Goal: Contribute content: Contribute content

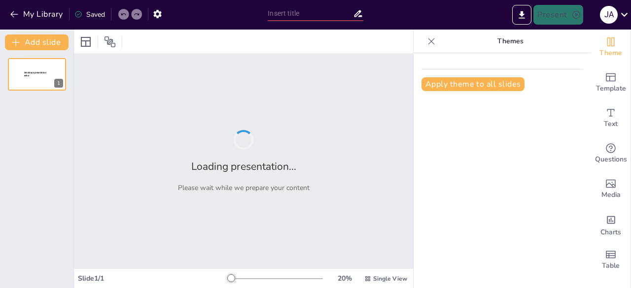
type input "Exploring Adverbs: Types and Functions"
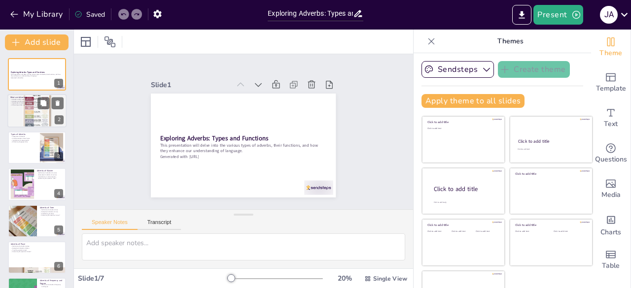
click at [52, 109] on div at bounding box center [50, 104] width 26 height 12
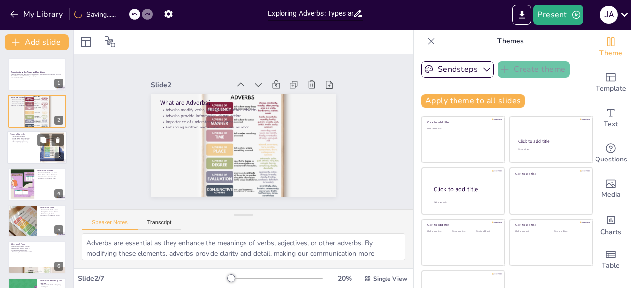
drag, startPoint x: 52, startPoint y: 149, endPoint x: 58, endPoint y: 151, distance: 6.2
click at [54, 151] on div at bounding box center [52, 148] width 40 height 30
type textarea "There are different categories of adverbs, each serving a specific function in …"
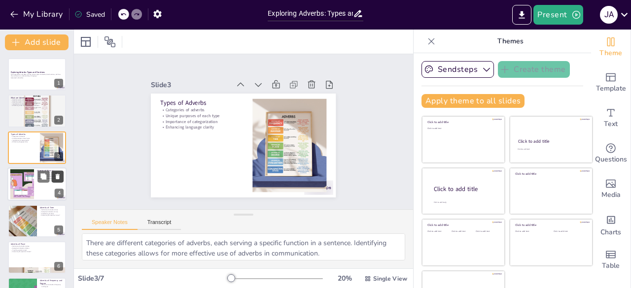
click at [56, 179] on icon at bounding box center [58, 176] width 4 height 5
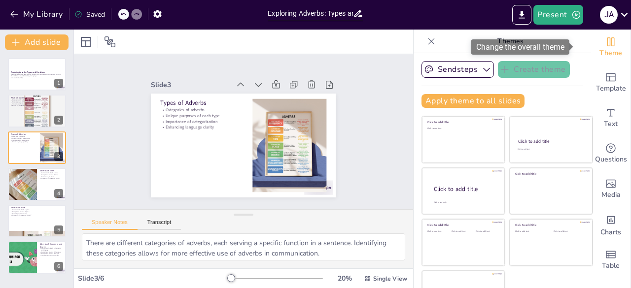
click at [605, 44] on icon "Change the overall theme" at bounding box center [611, 42] width 12 height 12
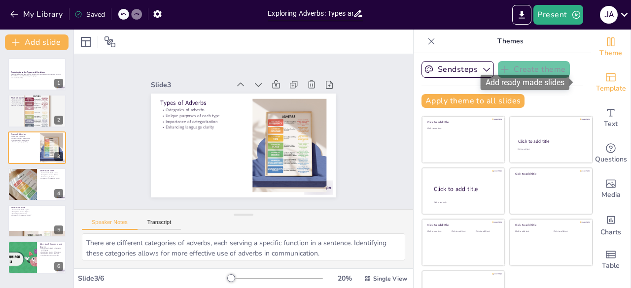
click at [605, 76] on icon "Add ready made slides" at bounding box center [611, 77] width 12 height 12
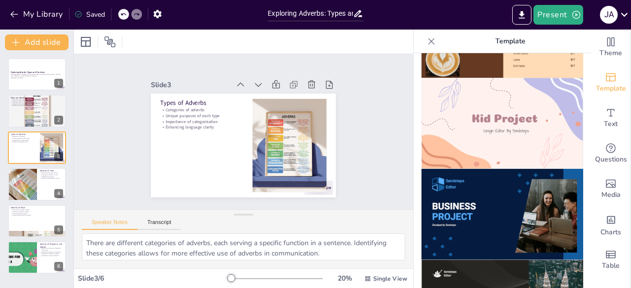
scroll to position [719, 0]
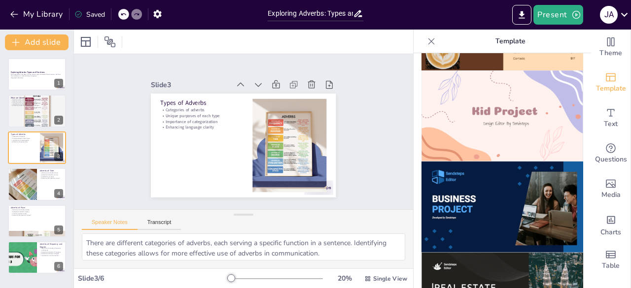
click at [497, 104] on img at bounding box center [503, 116] width 162 height 91
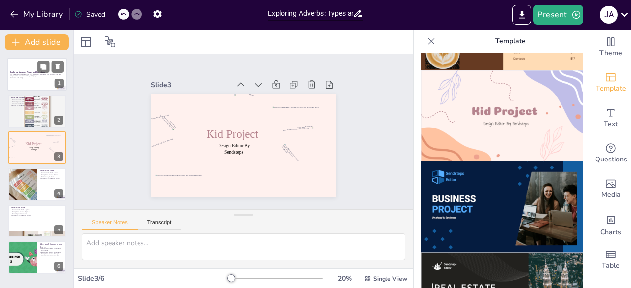
click at [53, 75] on p "This presentation will delve into the various types of adverbs, their functions…" at bounding box center [36, 74] width 53 height 3
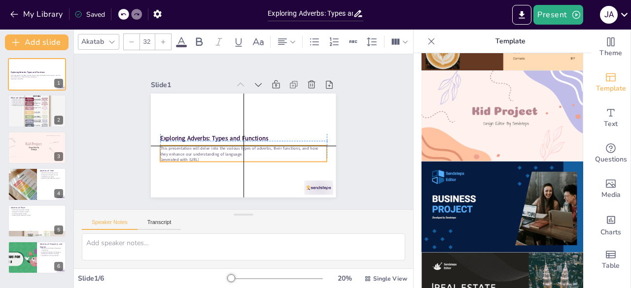
click at [172, 157] on p "Generated with [URL]" at bounding box center [243, 160] width 167 height 6
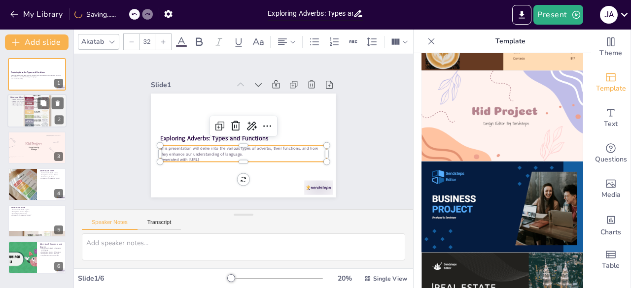
click at [46, 117] on div at bounding box center [36, 110] width 59 height 47
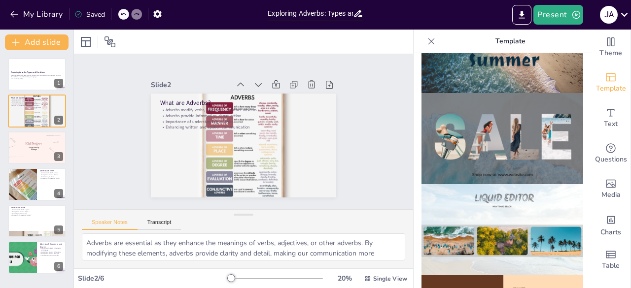
scroll to position [398, 0]
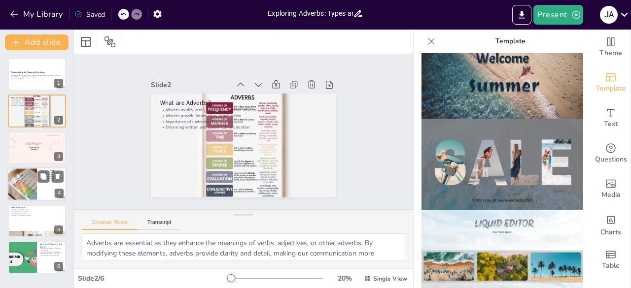
click at [25, 181] on div at bounding box center [22, 185] width 34 height 34
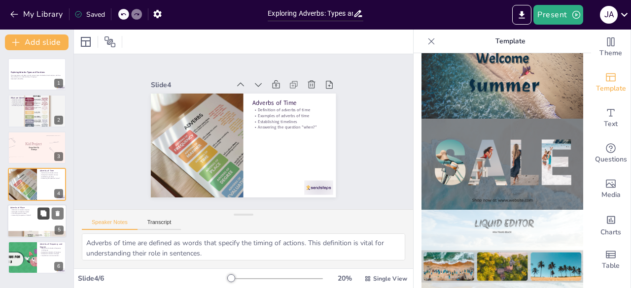
click at [40, 211] on icon at bounding box center [43, 213] width 7 height 7
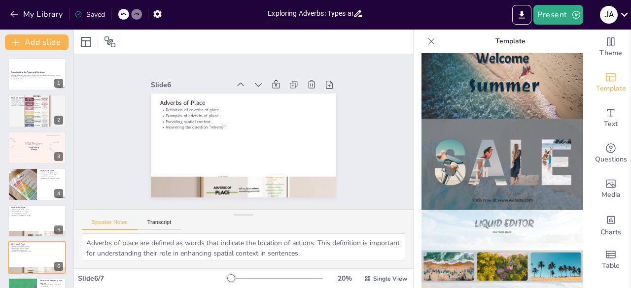
scroll to position [30, 0]
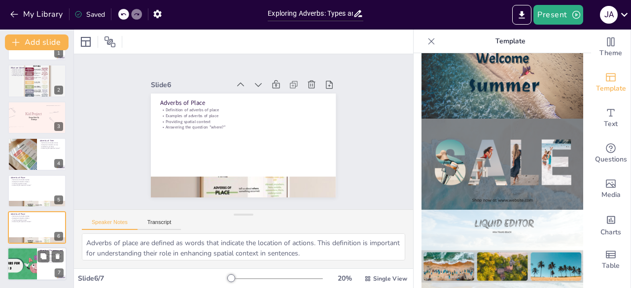
drag, startPoint x: 48, startPoint y: 251, endPoint x: 61, endPoint y: 247, distance: 13.6
click at [53, 251] on div at bounding box center [50, 257] width 26 height 12
type textarea "Adverbs of frequency and degree are defined as words that express how often act…"
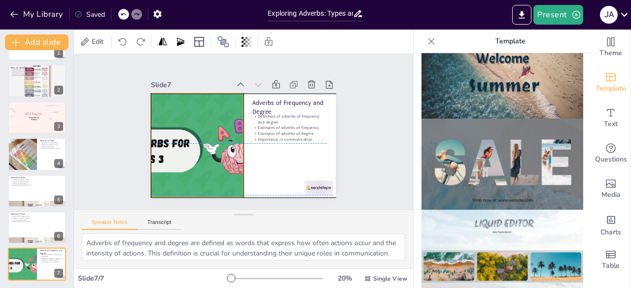
drag, startPoint x: 201, startPoint y: 156, endPoint x: 192, endPoint y: 160, distance: 9.5
click at [201, 156] on div at bounding box center [197, 146] width 167 height 104
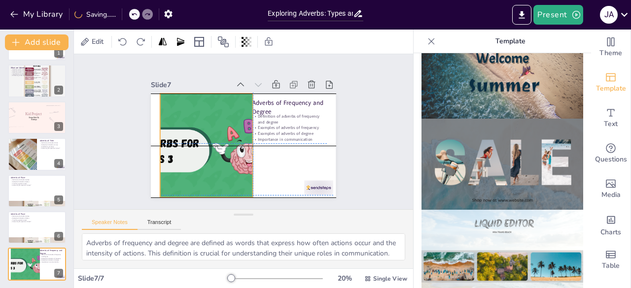
click at [193, 154] on div at bounding box center [206, 146] width 167 height 104
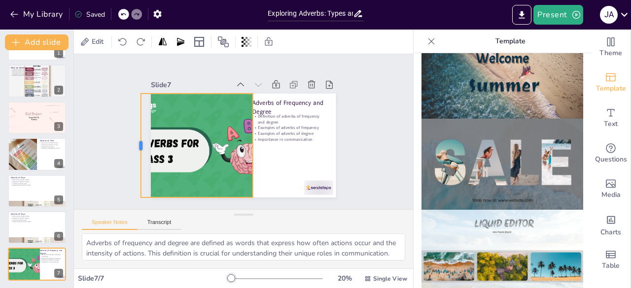
drag, startPoint x: 151, startPoint y: 140, endPoint x: 128, endPoint y: 140, distance: 23.2
click at [133, 138] on div at bounding box center [137, 146] width 8 height 104
click at [245, 104] on div "Adverbs of Frequency and Degree Definition of adverbs of frequency and degree E…" at bounding box center [248, 93] width 184 height 19
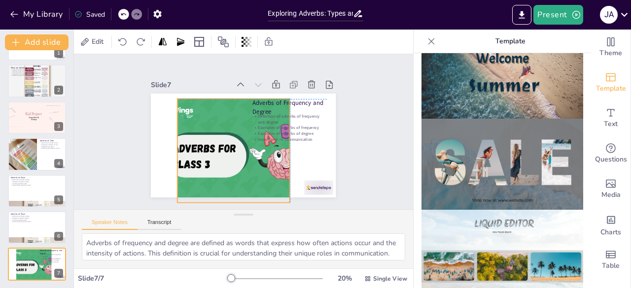
drag, startPoint x: 245, startPoint y: 138, endPoint x: 284, endPoint y: 143, distance: 39.8
click at [284, 94] on div "Adverbs of Frequency and Degree Definition of adverbs of frequency and degree E…" at bounding box center [243, 94] width 185 height 0
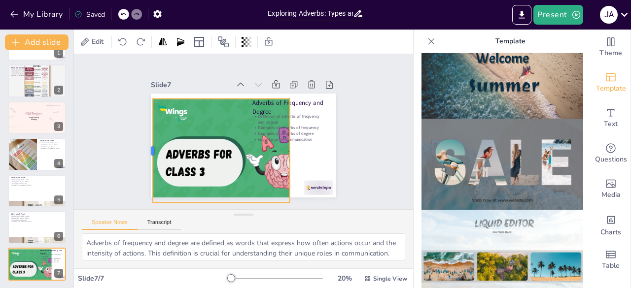
drag, startPoint x: 169, startPoint y: 144, endPoint x: 143, endPoint y: 142, distance: 25.8
click at [145, 142] on div at bounding box center [149, 151] width 8 height 104
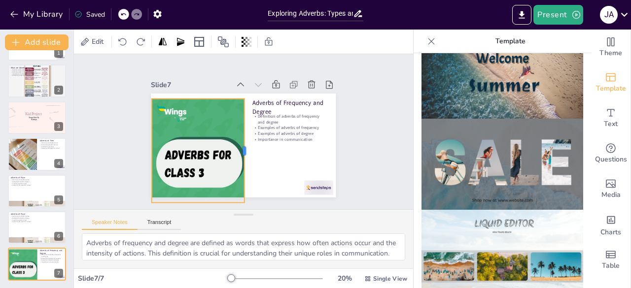
drag, startPoint x: 284, startPoint y: 148, endPoint x: 239, endPoint y: 137, distance: 46.8
click at [245, 137] on div at bounding box center [249, 151] width 8 height 104
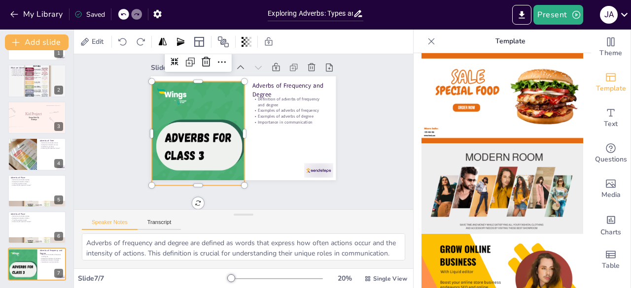
scroll to position [0, 0]
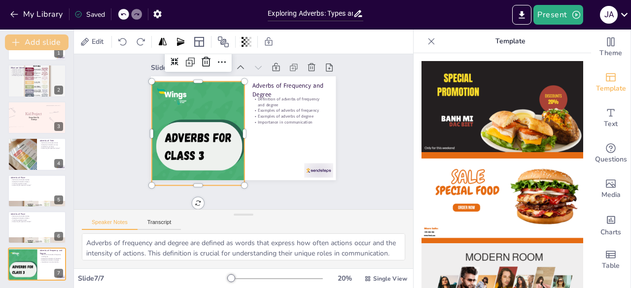
click at [35, 41] on button "Add slide" at bounding box center [37, 43] width 64 height 16
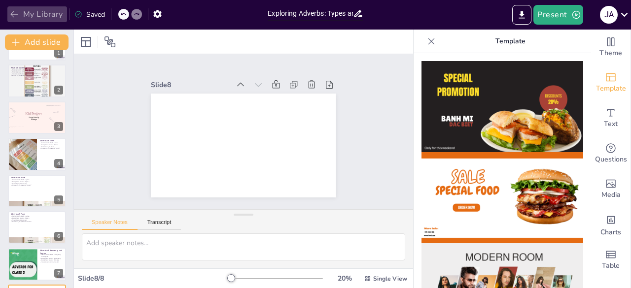
click at [13, 16] on icon "button" at bounding box center [13, 14] width 7 height 6
click at [13, 15] on icon "button" at bounding box center [14, 14] width 10 height 10
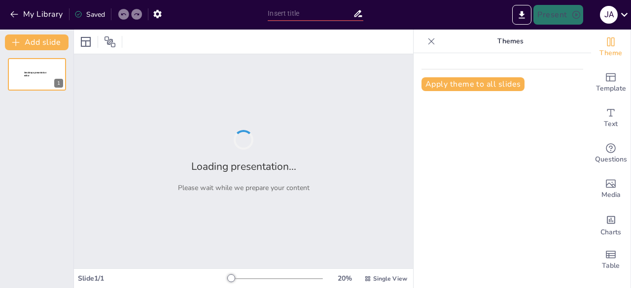
type input "Exploring Adverbs: Types and Functions"
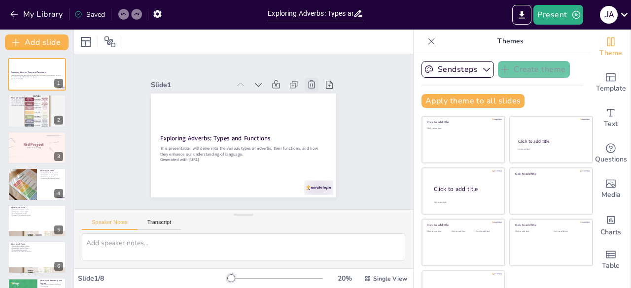
click at [307, 82] on icon at bounding box center [312, 85] width 10 height 10
type textarea "Adverbs are essential as they enhance the meanings of verbs, adjectives, or oth…"
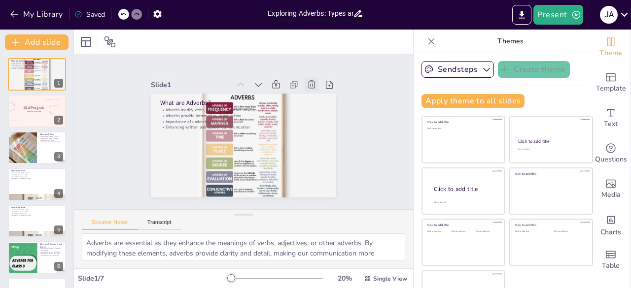
click at [307, 82] on icon at bounding box center [312, 85] width 10 height 10
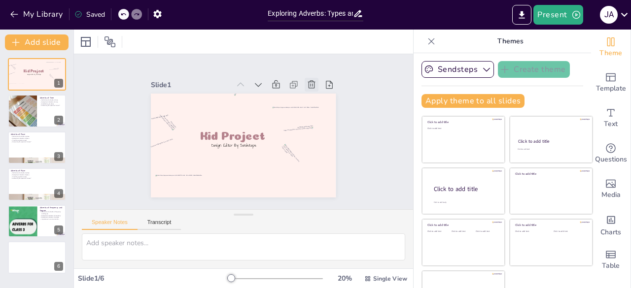
click at [307, 82] on icon at bounding box center [312, 85] width 10 height 10
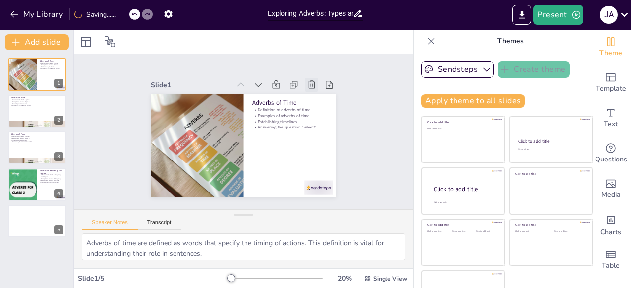
click at [307, 82] on icon at bounding box center [312, 85] width 10 height 10
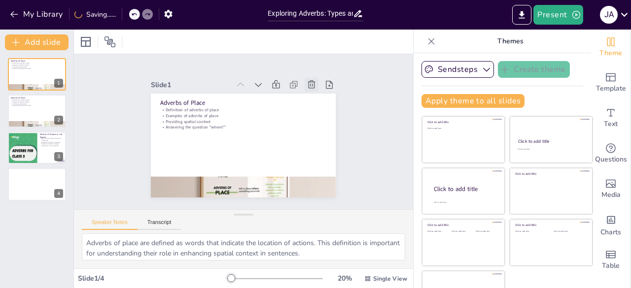
click at [307, 82] on icon at bounding box center [312, 85] width 10 height 10
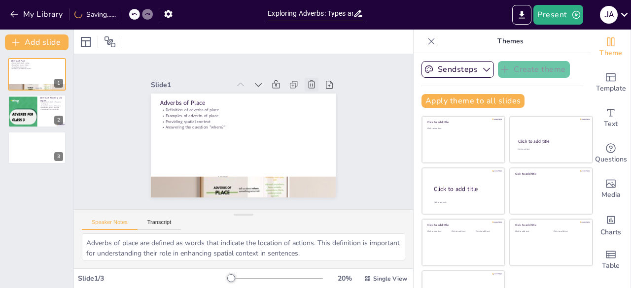
click at [307, 82] on icon at bounding box center [312, 85] width 10 height 10
type textarea "Adverbs of frequency and degree are defined as words that express how often act…"
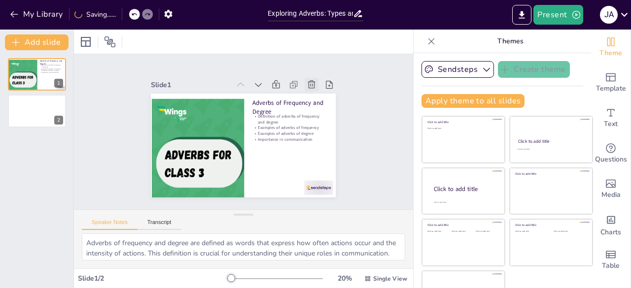
click at [307, 82] on icon at bounding box center [312, 85] width 10 height 10
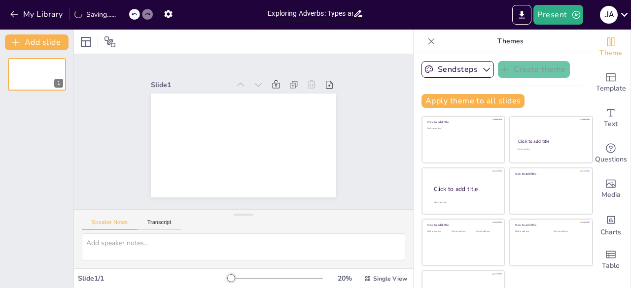
click at [308, 82] on icon at bounding box center [311, 84] width 7 height 8
click at [12, 10] on icon "button" at bounding box center [14, 14] width 10 height 10
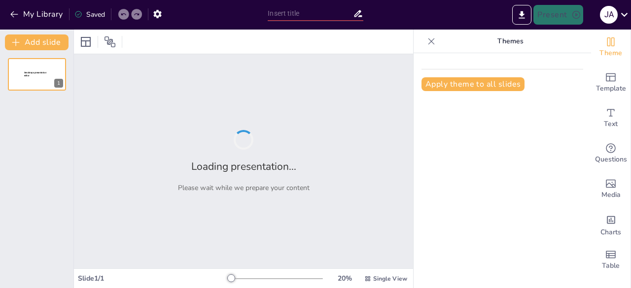
type input "Exploring the Five Categories of Adverbs"
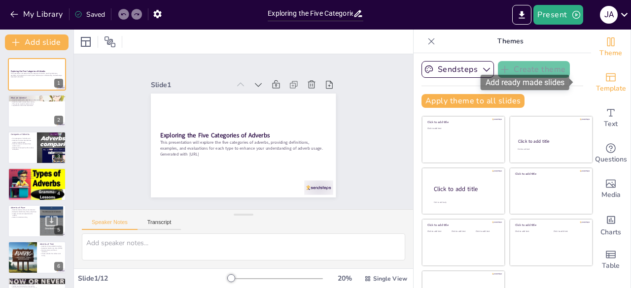
click at [605, 81] on icon "Add ready made slides" at bounding box center [611, 77] width 12 height 12
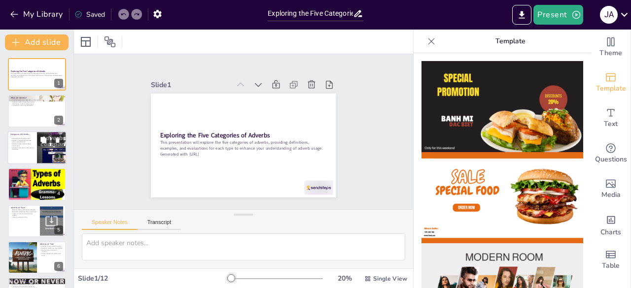
drag, startPoint x: 36, startPoint y: 155, endPoint x: 45, endPoint y: 151, distance: 10.6
click at [37, 131] on div "Categories of Adverbs Five categories of adverbs exist. Adverbs of manner descr…" at bounding box center [36, 131] width 59 height 0
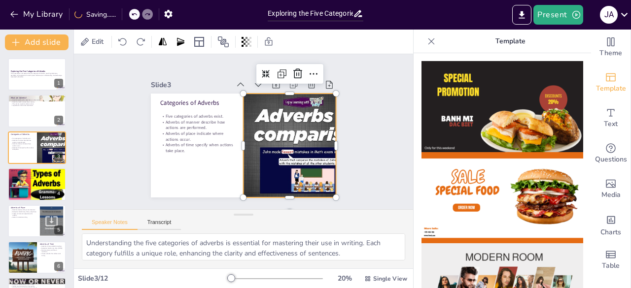
click at [317, 152] on div at bounding box center [283, 159] width 208 height 156
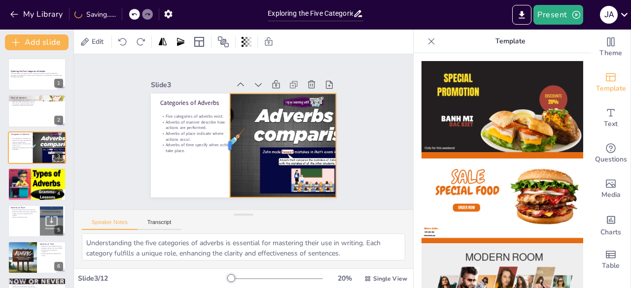
drag, startPoint x: 225, startPoint y: 136, endPoint x: 233, endPoint y: 143, distance: 10.8
click at [221, 138] on div at bounding box center [222, 126] width 89 height 68
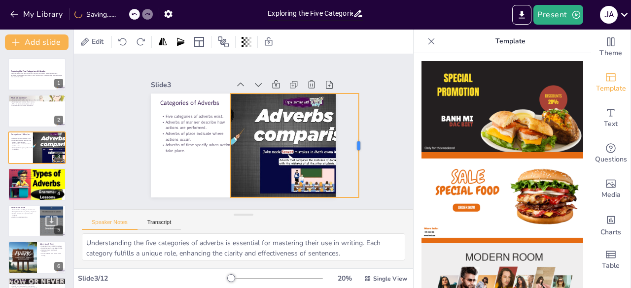
drag, startPoint x: 332, startPoint y: 142, endPoint x: 353, endPoint y: 148, distance: 21.8
click at [355, 147] on div "Slide 1 Exploring the Five Categories of Adverbs This presentation will explore…" at bounding box center [243, 132] width 252 height 156
click at [327, 149] on div at bounding box center [288, 150] width 195 height 123
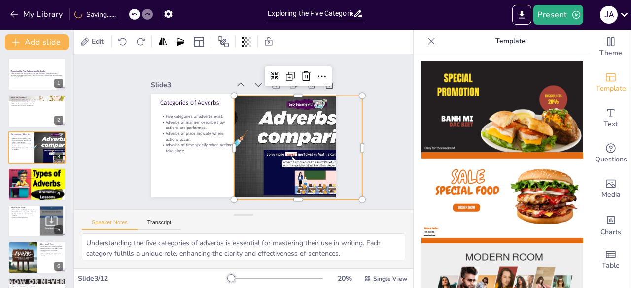
drag, startPoint x: 321, startPoint y: 147, endPoint x: 309, endPoint y: 147, distance: 11.8
click at [316, 147] on div at bounding box center [289, 158] width 203 height 140
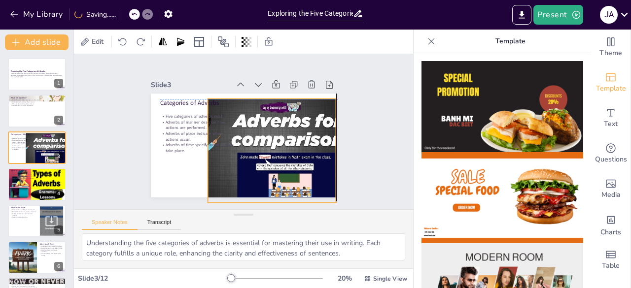
drag, startPoint x: 304, startPoint y: 150, endPoint x: 282, endPoint y: 148, distance: 22.3
click at [284, 149] on div at bounding box center [273, 124] width 193 height 211
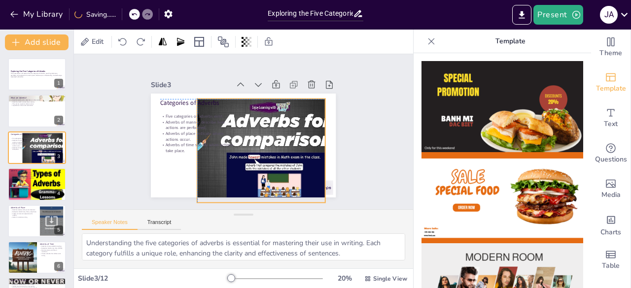
drag, startPoint x: 313, startPoint y: 148, endPoint x: 297, endPoint y: 148, distance: 15.8
click at [299, 148] on div at bounding box center [252, 153] width 203 height 140
click at [276, 144] on div at bounding box center [247, 155] width 211 height 170
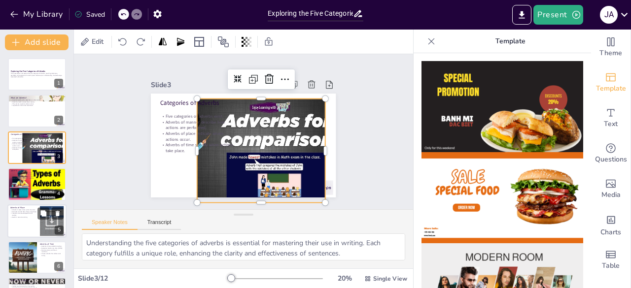
click at [31, 223] on div at bounding box center [36, 222] width 59 height 34
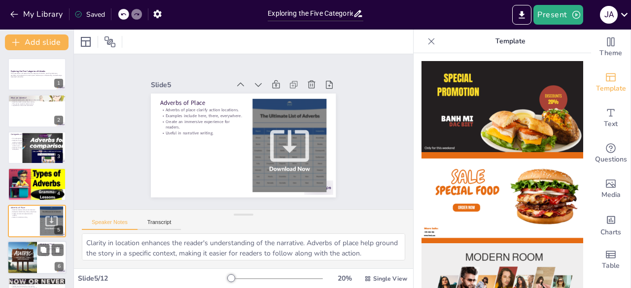
scroll to position [52, 0]
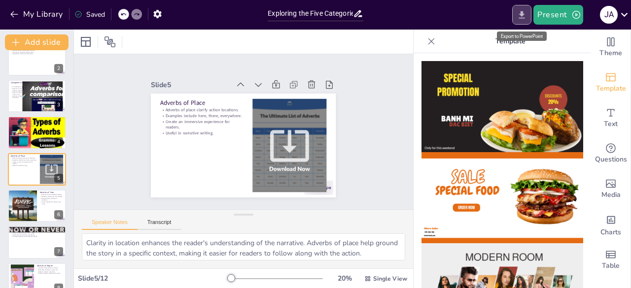
click at [521, 11] on icon "Export to PowerPoint" at bounding box center [522, 15] width 10 height 10
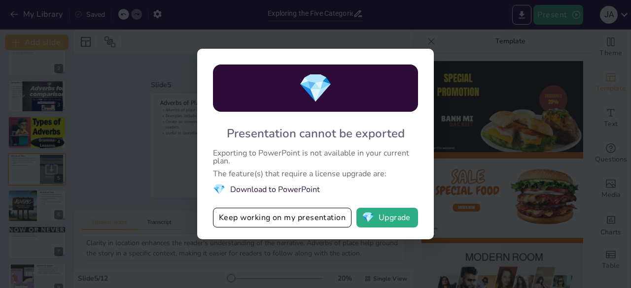
click at [521, 81] on div "💎 Presentation cannot be exported Exporting to PowerPoint is not available in y…" at bounding box center [315, 144] width 631 height 288
click at [425, 52] on div "💎 Presentation cannot be exported Exporting to PowerPoint is not available in y…" at bounding box center [315, 144] width 237 height 191
drag, startPoint x: 425, startPoint y: 49, endPoint x: 440, endPoint y: 50, distance: 14.9
click at [429, 50] on div "💎 Presentation cannot be exported Exporting to PowerPoint is not available in y…" at bounding box center [315, 144] width 237 height 191
click at [458, 42] on div "💎 Presentation cannot be exported Exporting to PowerPoint is not available in y…" at bounding box center [315, 144] width 631 height 288
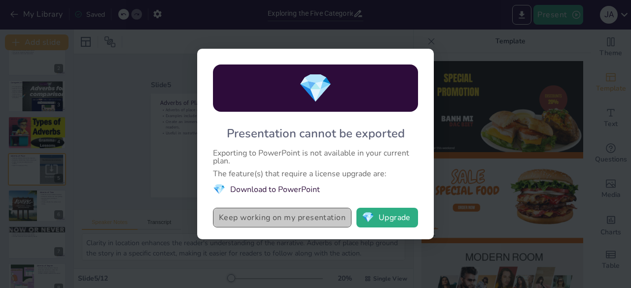
click at [306, 221] on button "Keep working on my presentation" at bounding box center [282, 218] width 139 height 20
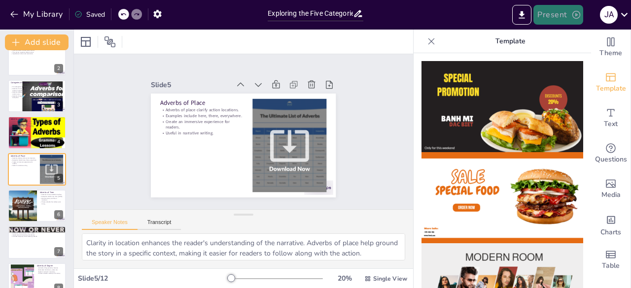
click at [578, 12] on icon "button" at bounding box center [576, 15] width 10 height 10
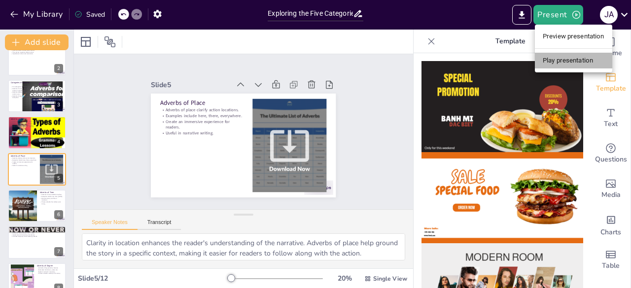
click at [588, 62] on li "Play presentation" at bounding box center [573, 61] width 77 height 16
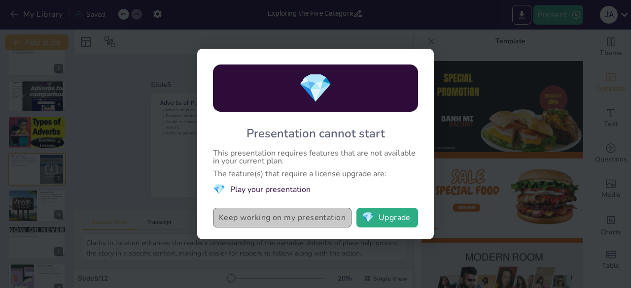
click at [339, 215] on button "Keep working on my presentation" at bounding box center [282, 218] width 139 height 20
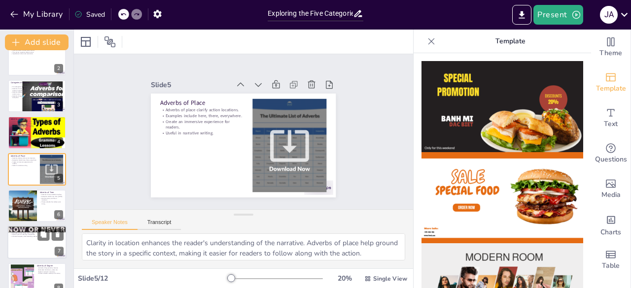
drag, startPoint x: 46, startPoint y: 214, endPoint x: 53, endPoint y: 210, distance: 8.2
click at [47, 215] on div at bounding box center [37, 206] width 58 height 33
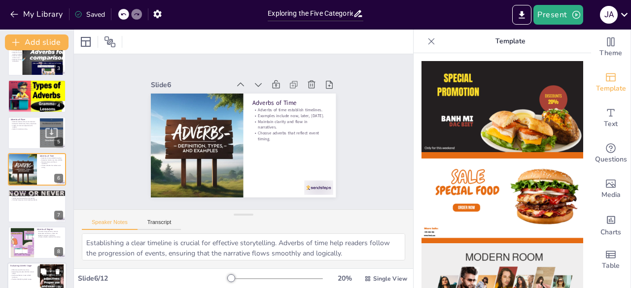
drag, startPoint x: 19, startPoint y: 280, endPoint x: 28, endPoint y: 280, distance: 8.9
click at [25, 280] on div at bounding box center [36, 280] width 59 height 34
type textarea "Effective use of adverbs is crucial for maintaining clarity in writing. By unde…"
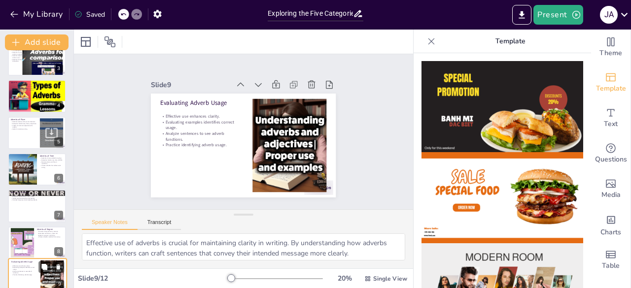
scroll to position [199, 0]
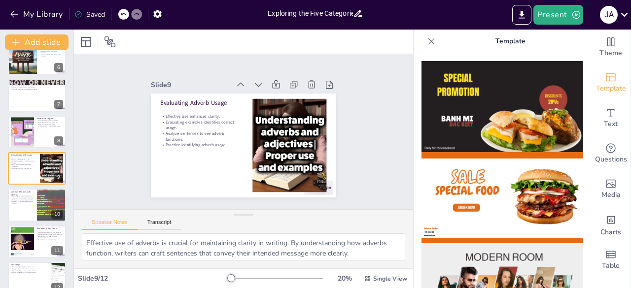
click at [95, 13] on div "Saved" at bounding box center [89, 14] width 31 height 9
click at [75, 10] on icon at bounding box center [78, 14] width 8 height 8
click at [93, 13] on div "Saved" at bounding box center [89, 14] width 31 height 9
click at [94, 15] on div "Saved" at bounding box center [89, 14] width 31 height 9
drag, startPoint x: 97, startPoint y: 19, endPoint x: 98, endPoint y: 24, distance: 5.5
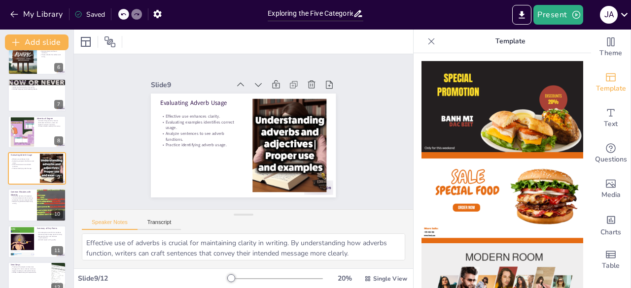
click at [98, 24] on div "My Library Saved" at bounding box center [131, 14] width 263 height 28
click at [88, 12] on div "Saved" at bounding box center [89, 14] width 31 height 9
click at [627, 12] on icon at bounding box center [624, 14] width 13 height 13
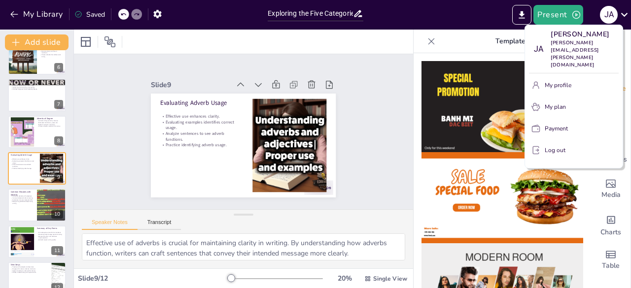
click at [382, 47] on div at bounding box center [315, 144] width 631 height 288
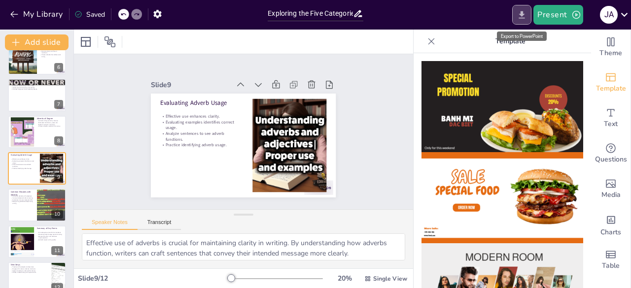
click at [524, 12] on icon "Export to PowerPoint" at bounding box center [522, 14] width 6 height 7
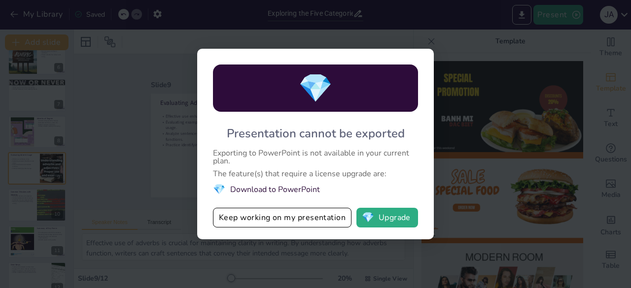
drag, startPoint x: 466, startPoint y: 121, endPoint x: 459, endPoint y: 112, distance: 11.9
click at [467, 122] on div "💎 Presentation cannot be exported Exporting to PowerPoint is not available in y…" at bounding box center [315, 144] width 631 height 288
click at [254, 193] on li "💎 Download to PowerPoint" at bounding box center [315, 189] width 205 height 13
drag, startPoint x: 123, startPoint y: 126, endPoint x: 134, endPoint y: 133, distance: 12.2
click at [134, 133] on div "💎 Presentation cannot be exported Exporting to PowerPoint is not available in y…" at bounding box center [315, 144] width 631 height 288
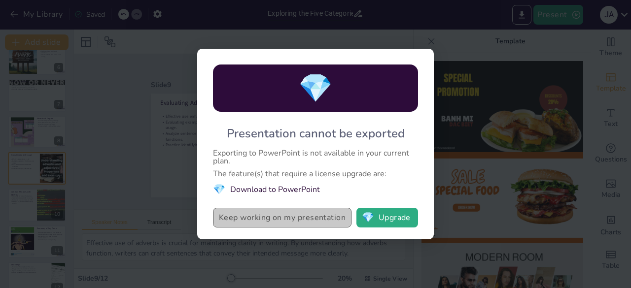
click at [327, 216] on button "Keep working on my presentation" at bounding box center [282, 218] width 139 height 20
